Goal: Task Accomplishment & Management: Manage account settings

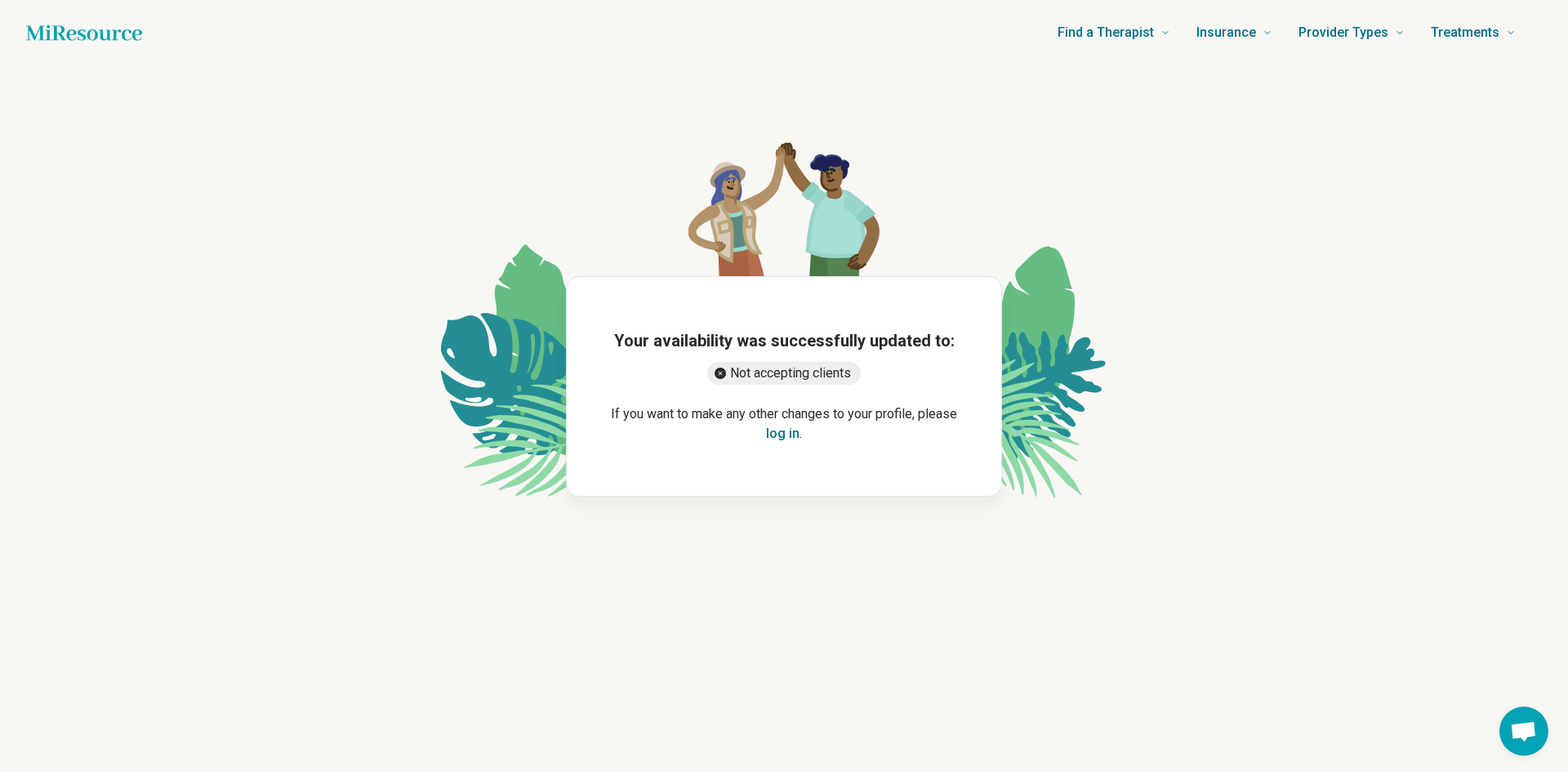
click at [948, 659] on main "Your availability was successfully updated to: Not accepting clients If you wan…" at bounding box center [784, 386] width 1529 height 641
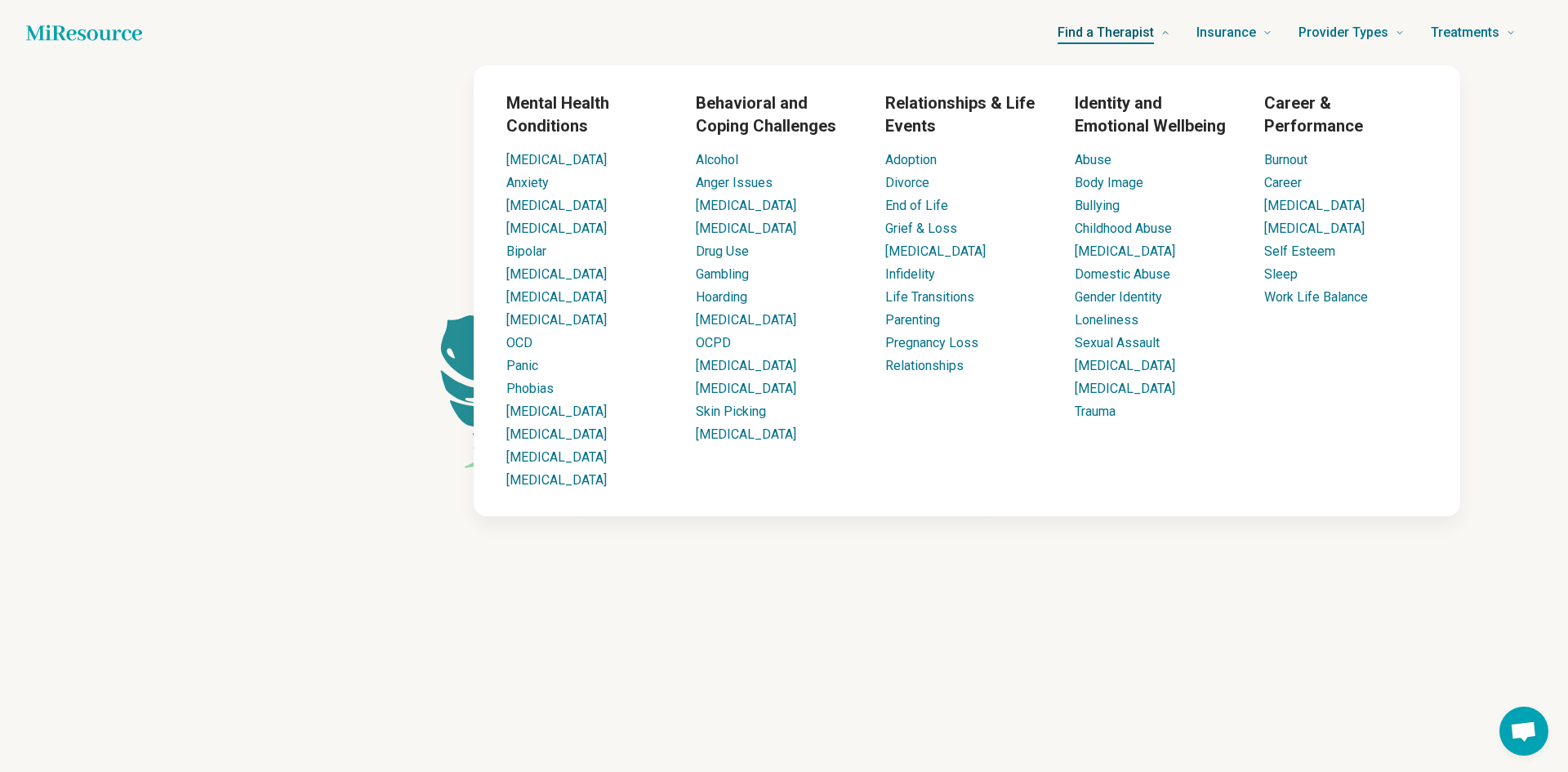
click at [1126, 32] on span "Find a Therapist" at bounding box center [1106, 33] width 96 height 23
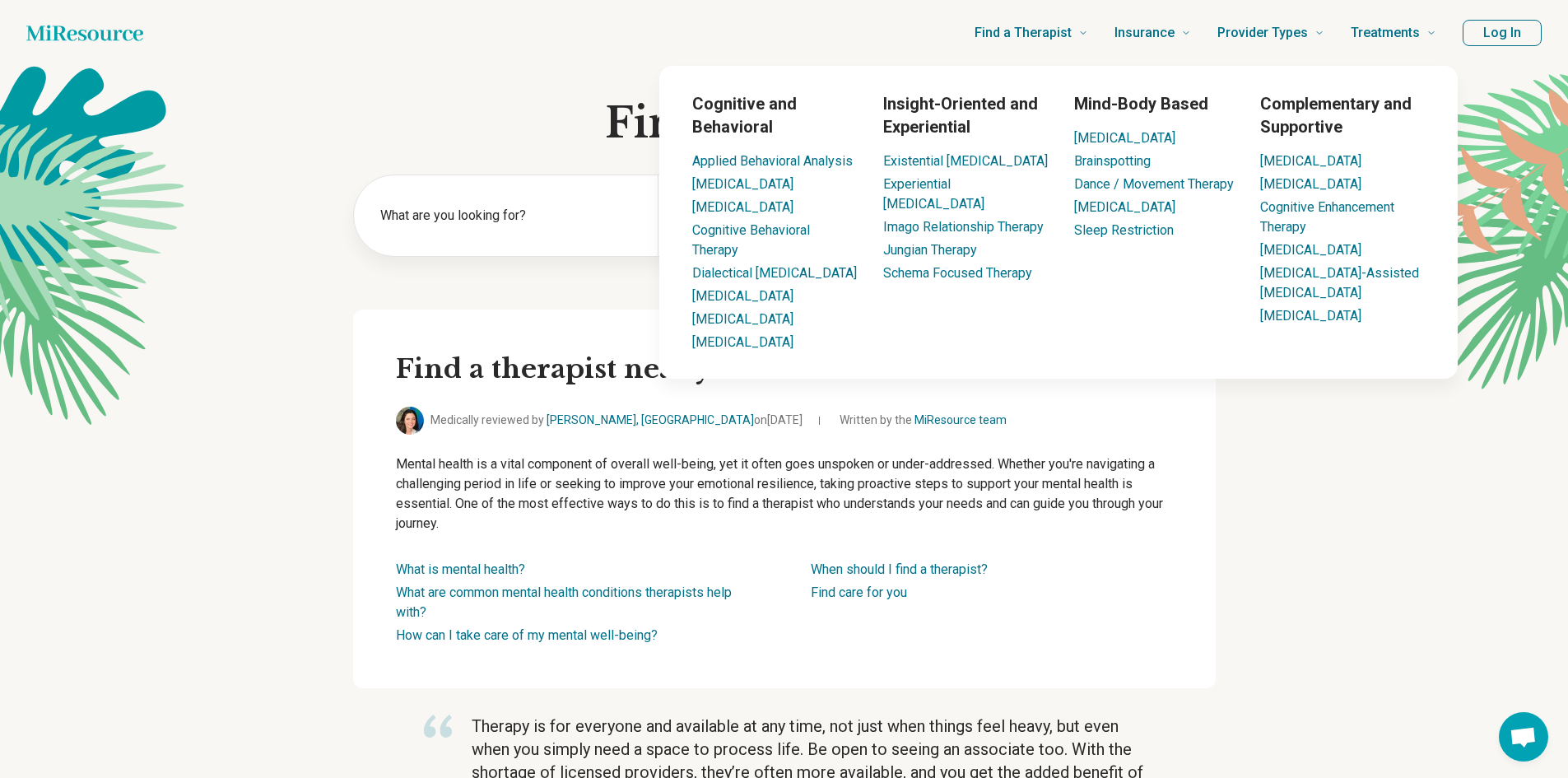
click at [1498, 34] on button "Log In" at bounding box center [1502, 33] width 79 height 26
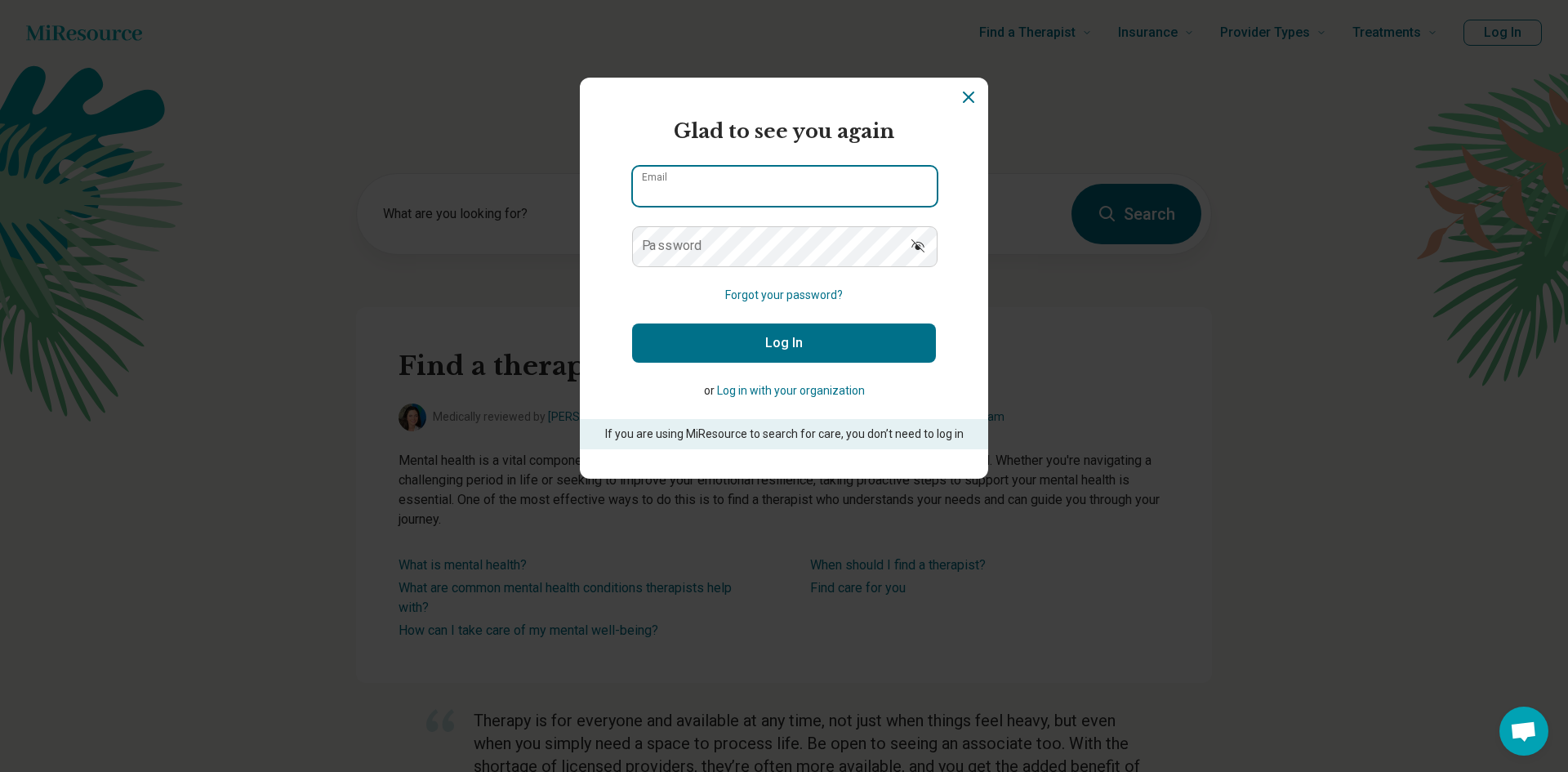
type input "**********"
click at [764, 354] on button "Log In" at bounding box center [784, 343] width 304 height 39
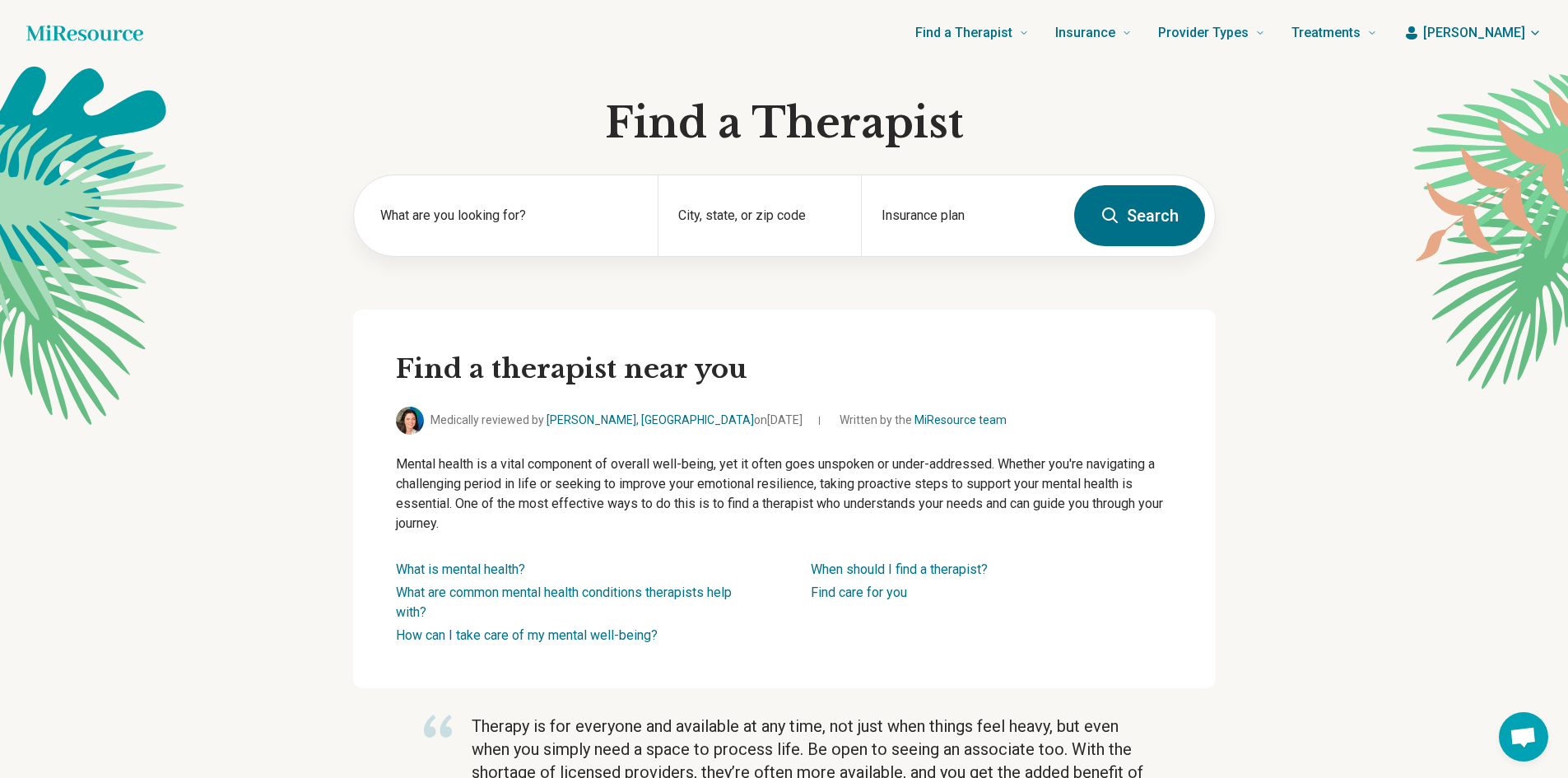
click at [1499, 37] on span "[PERSON_NAME]" at bounding box center [1474, 33] width 102 height 20
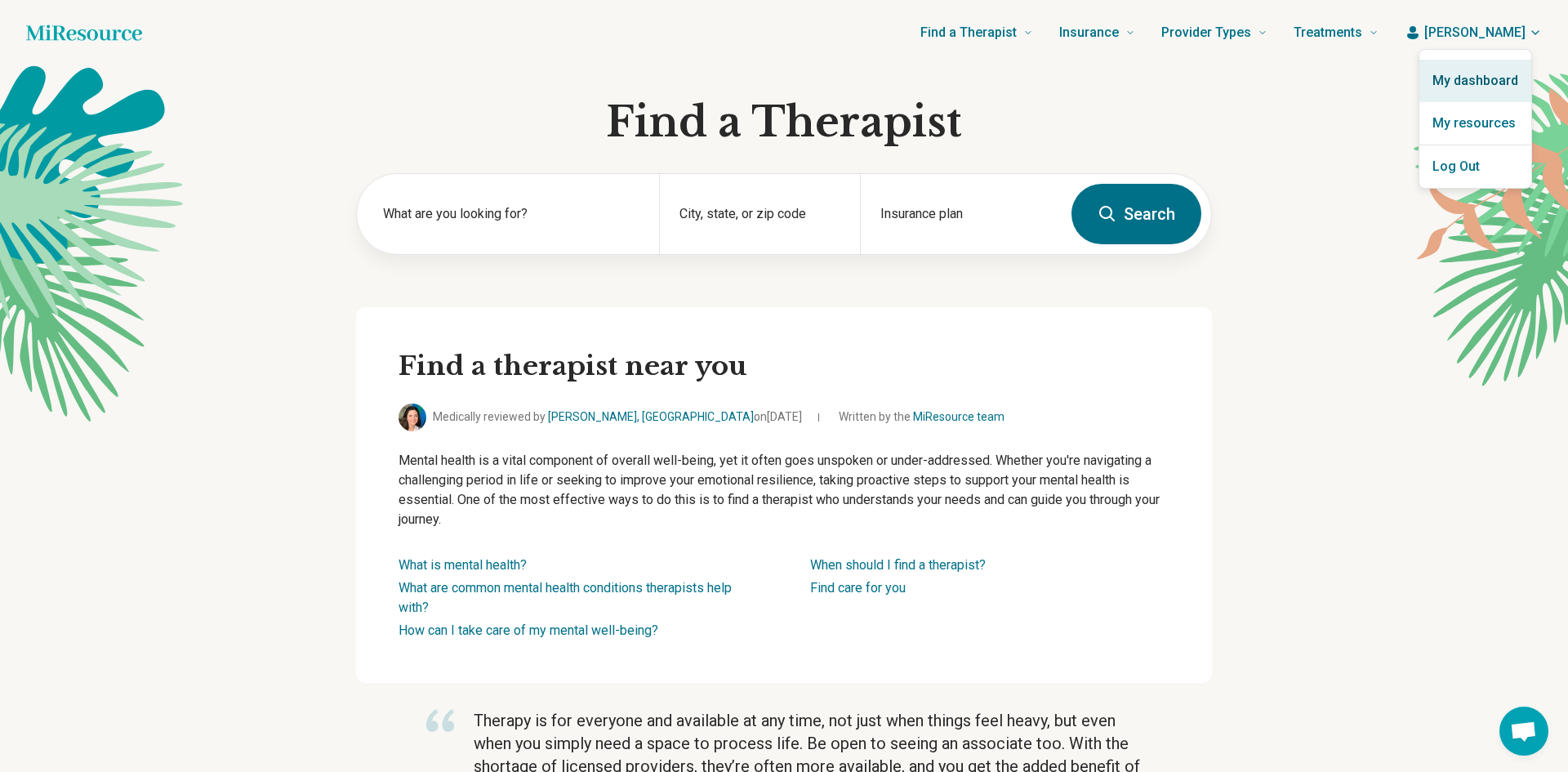
click at [1468, 85] on link "My dashboard" at bounding box center [1476, 81] width 112 height 43
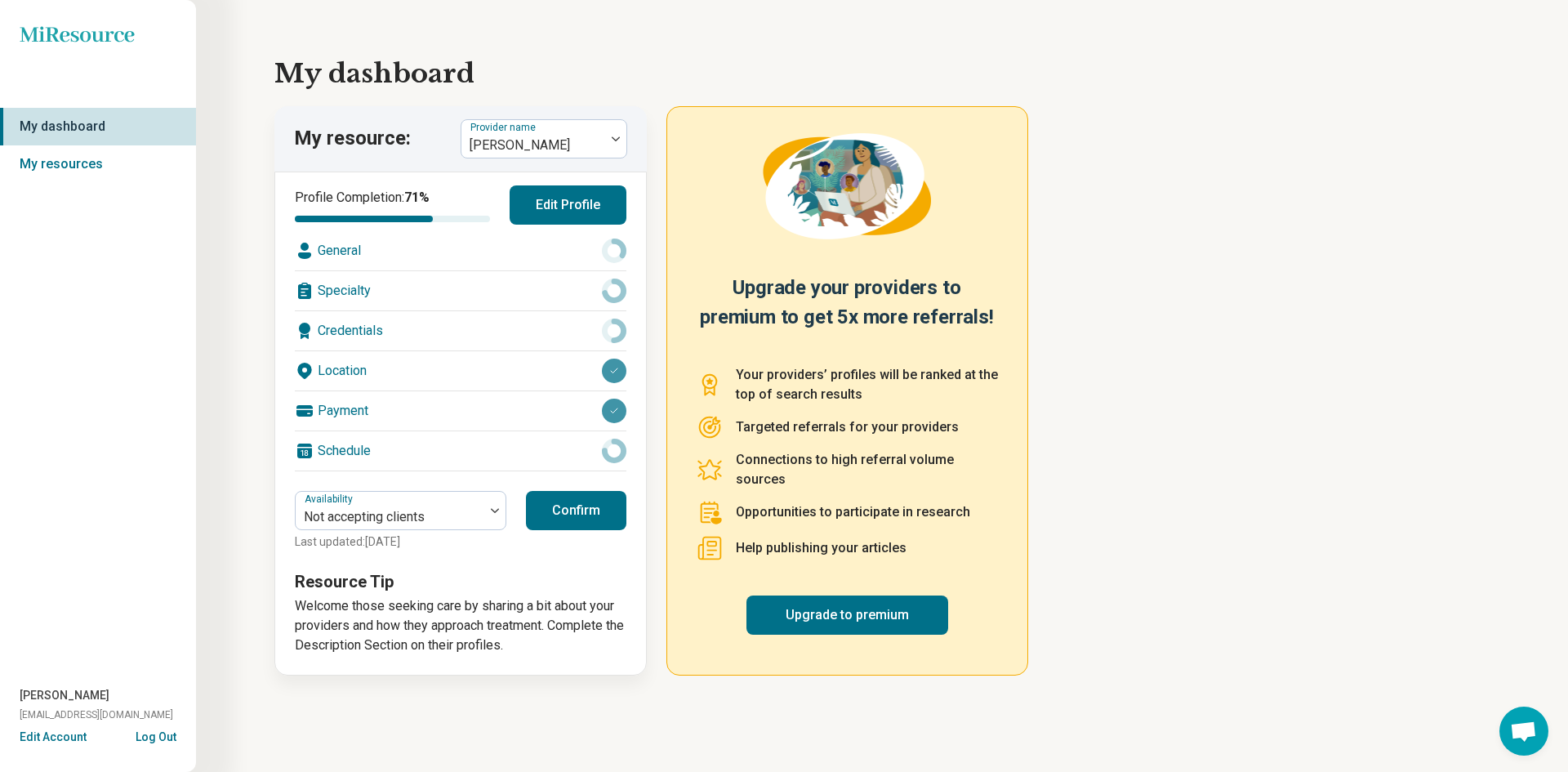
click at [63, 127] on link "My dashboard" at bounding box center [98, 127] width 196 height 37
click at [89, 168] on link "My resources" at bounding box center [98, 164] width 196 height 37
